Goal: Find specific fact: Find specific fact

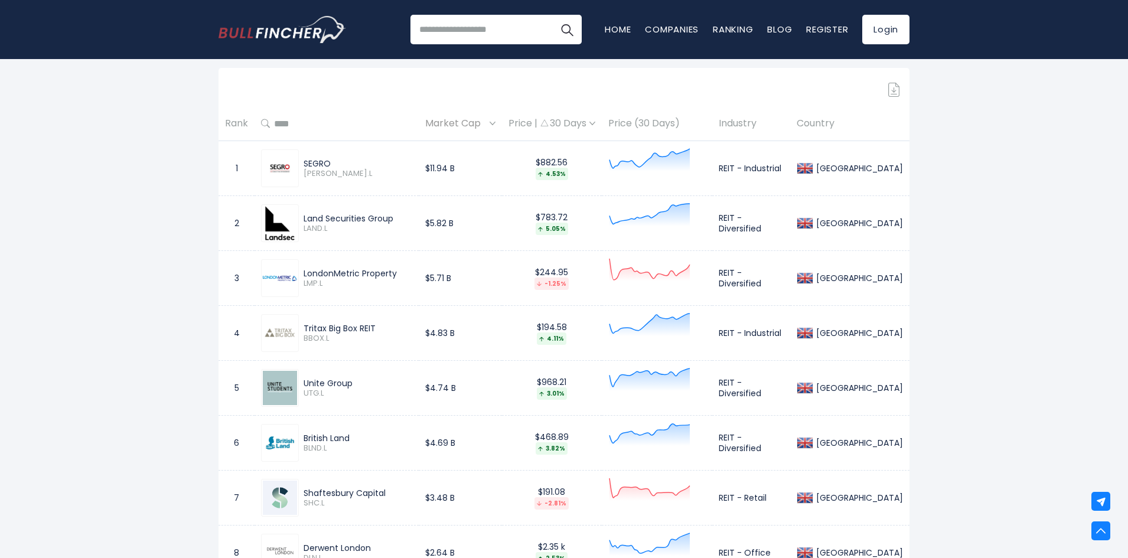
scroll to position [650, 0]
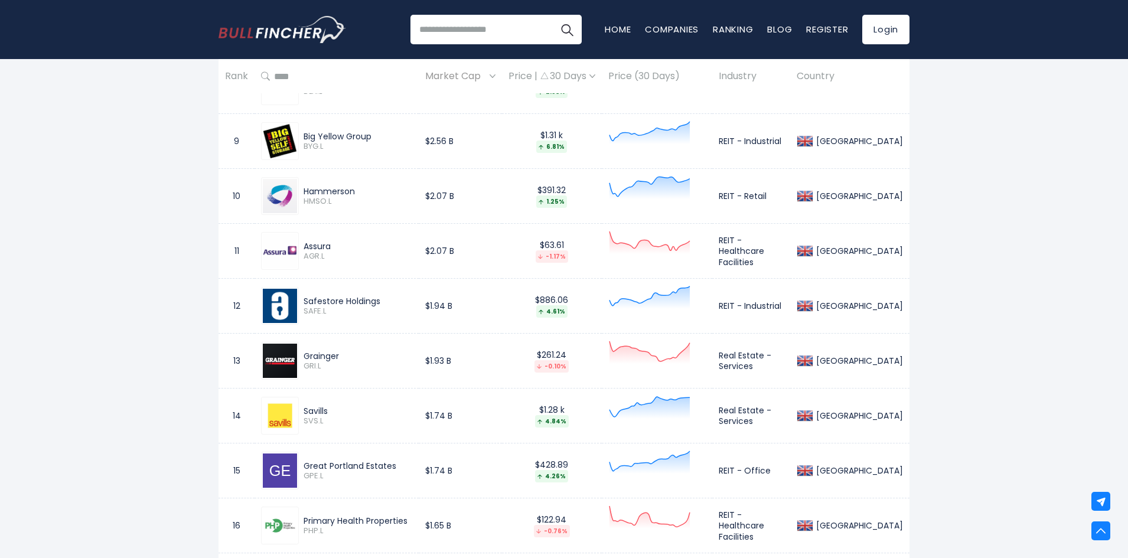
drag, startPoint x: 94, startPoint y: 219, endPoint x: 83, endPoint y: 258, distance: 40.4
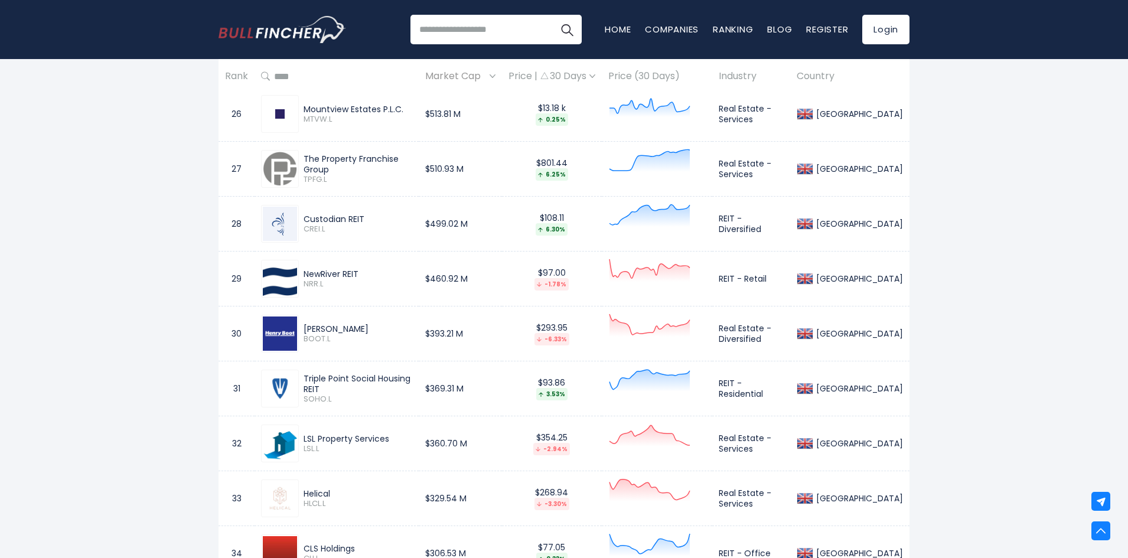
scroll to position [1358, 0]
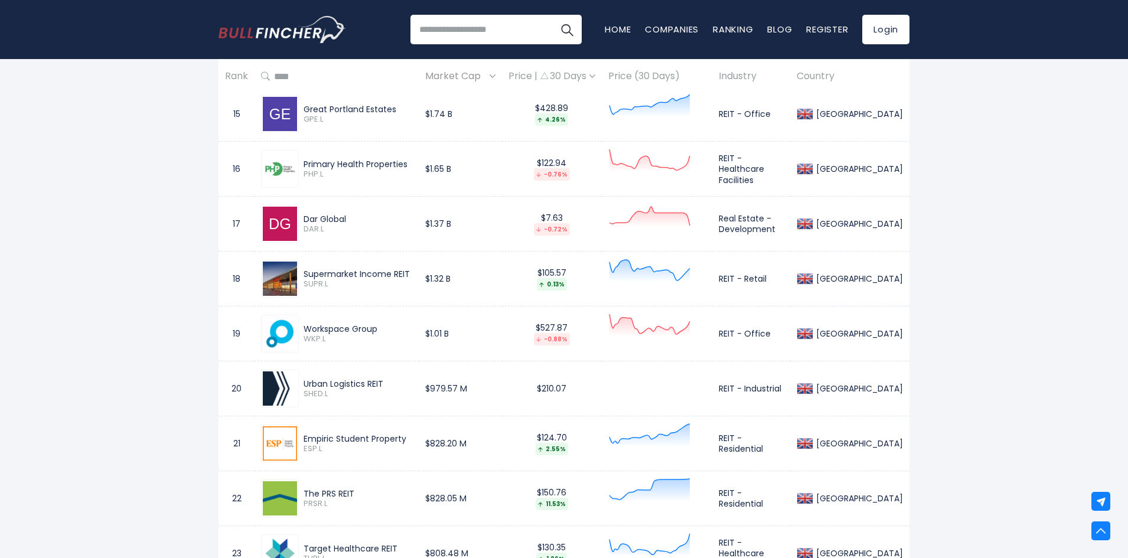
click at [357, 273] on div "Supermarket Income REIT" at bounding box center [358, 274] width 109 height 11
copy div "Supermarket Income REIT"
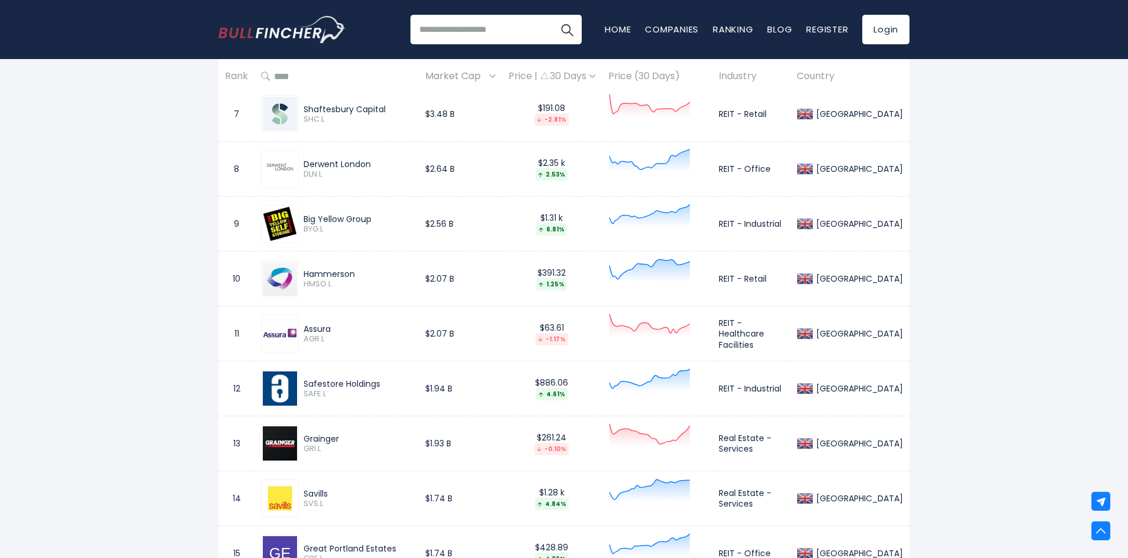
click at [319, 269] on div "Hammerson" at bounding box center [358, 274] width 109 height 11
copy div "Hammerson"
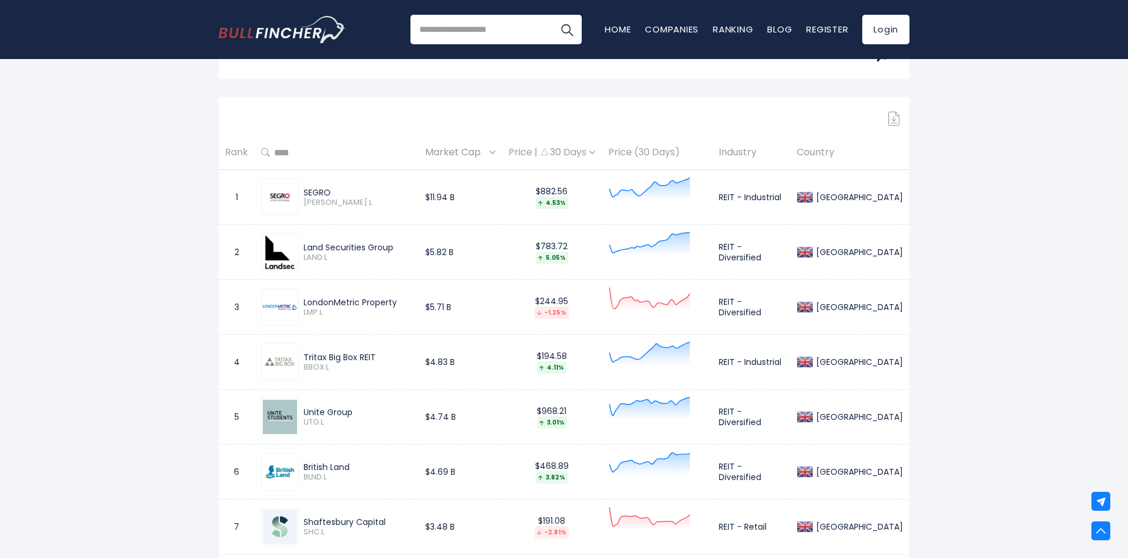
scroll to position [506, 0]
